Goal: Transaction & Acquisition: Purchase product/service

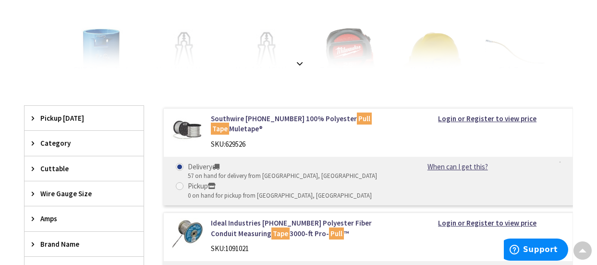
scroll to position [240, 0]
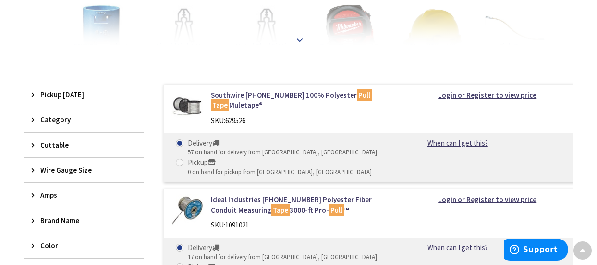
click at [301, 41] on strong at bounding box center [300, 40] width 12 height 11
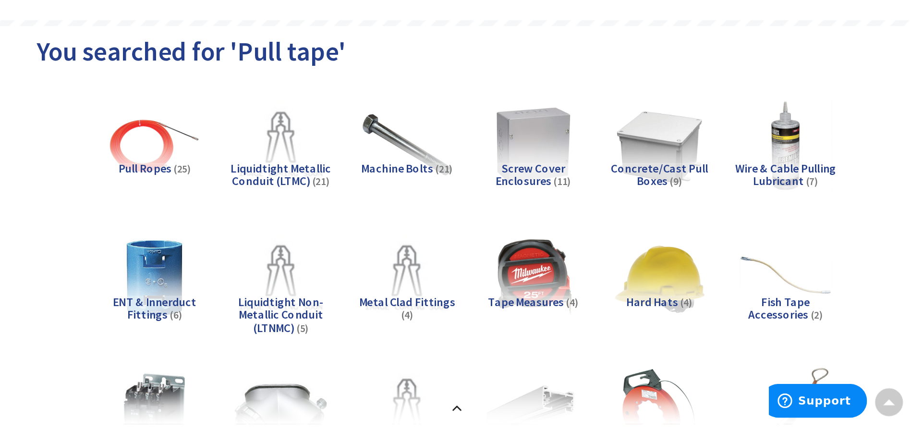
scroll to position [0, 0]
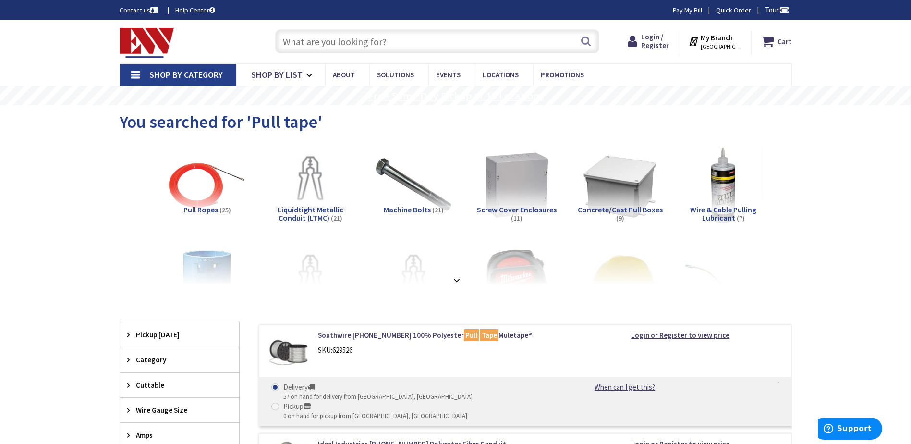
click at [454, 98] on rs-layer "Free Same Day Pickup at 19 Locations" at bounding box center [456, 96] width 176 height 11
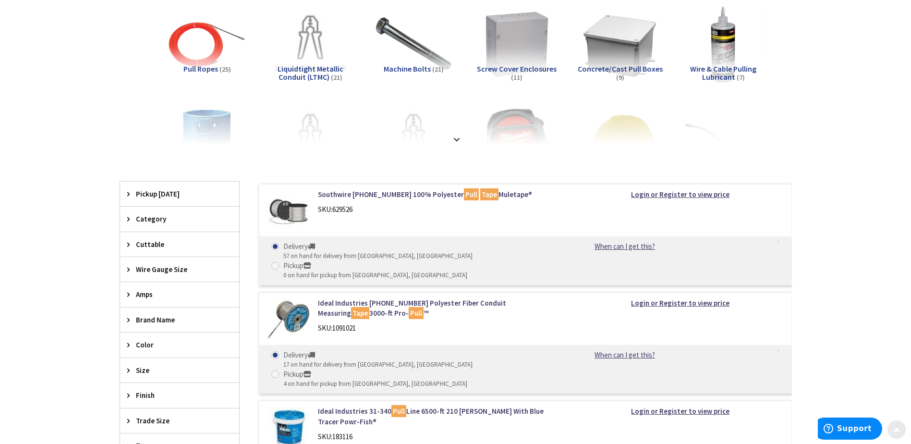
scroll to position [144, 0]
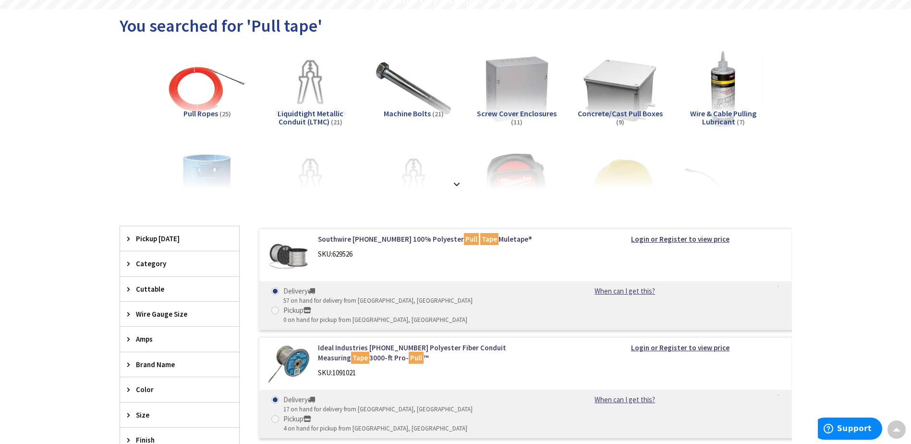
scroll to position [144, 0]
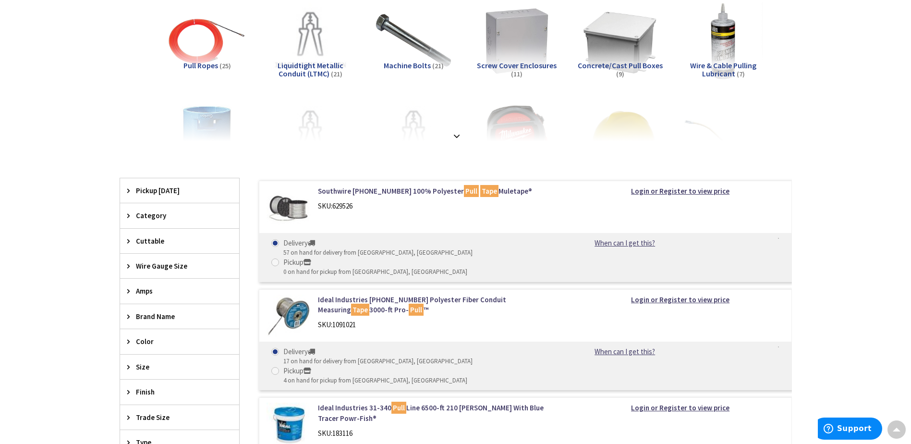
click at [298, 206] on img at bounding box center [289, 208] width 45 height 45
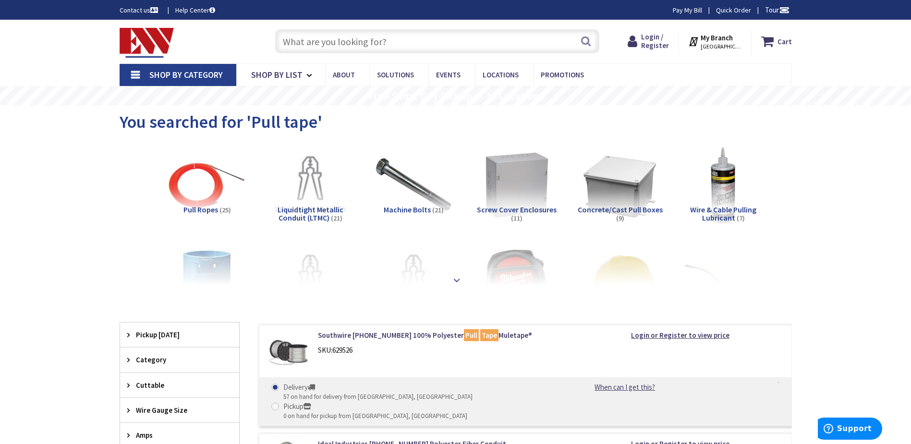
click at [457, 279] on strong at bounding box center [457, 279] width 12 height 11
